Goal: Information Seeking & Learning: Learn about a topic

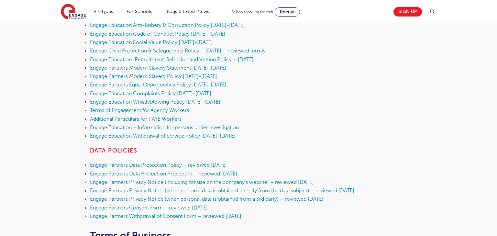
scroll to position [165, 0]
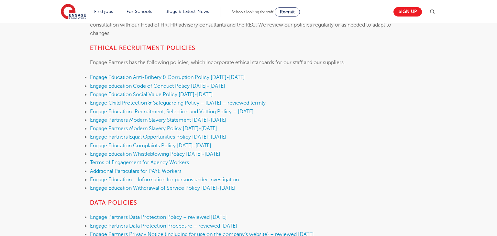
click at [176, 140] on li "Engage Partners Equal Opportunities Policy [DATE]-[DATE]" at bounding box center [248, 137] width 317 height 8
click at [177, 138] on link "Engage Partners Equal Opportunities Policy [DATE]-[DATE]" at bounding box center [158, 137] width 137 height 6
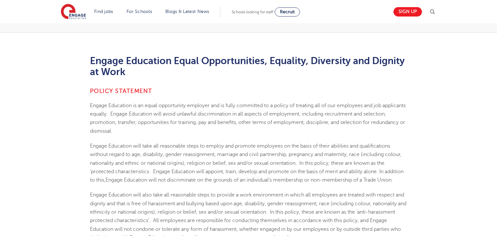
scroll to position [125, 0]
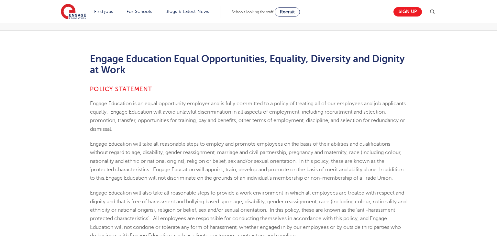
click at [138, 109] on span "Engage Education is an equal opportunity employer and is fully committed to a p…" at bounding box center [248, 116] width 316 height 31
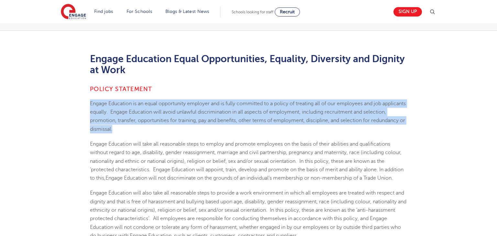
click at [138, 109] on span "Engage Education is an equal opportunity employer and is fully committed to a p…" at bounding box center [248, 116] width 316 height 31
copy span "Engage Education is an equal opportunity employer and is fully committed to a p…"
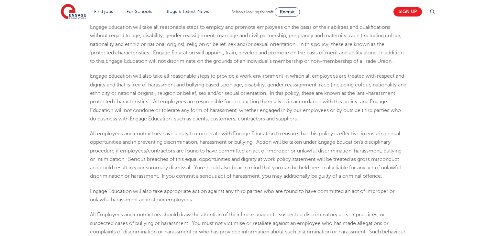
scroll to position [249, 0]
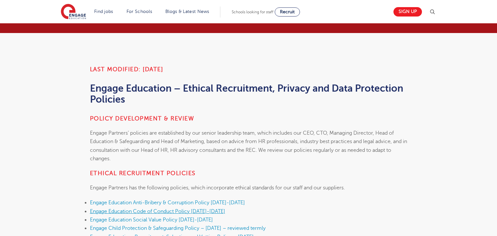
scroll to position [154, 0]
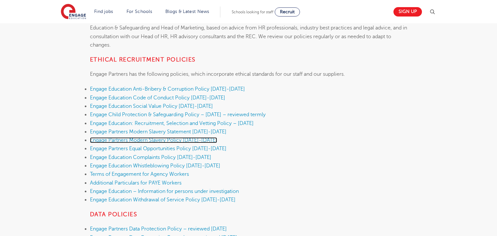
click at [193, 138] on link "Engage Partners Modern Slavery Policy 2025-2026" at bounding box center [153, 140] width 127 height 6
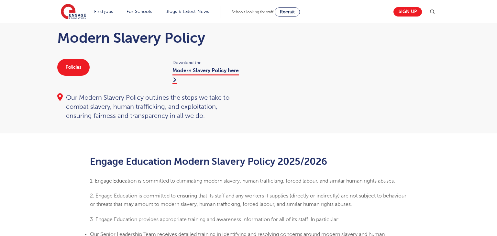
scroll to position [17, 0]
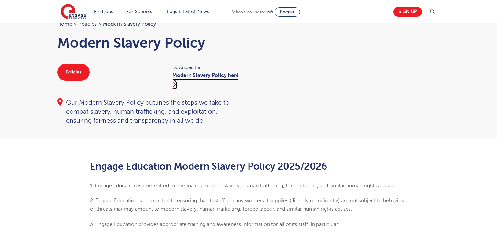
click at [200, 75] on link "Modern Slavery Policy here" at bounding box center [205, 80] width 66 height 16
